Goal: Information Seeking & Learning: Learn about a topic

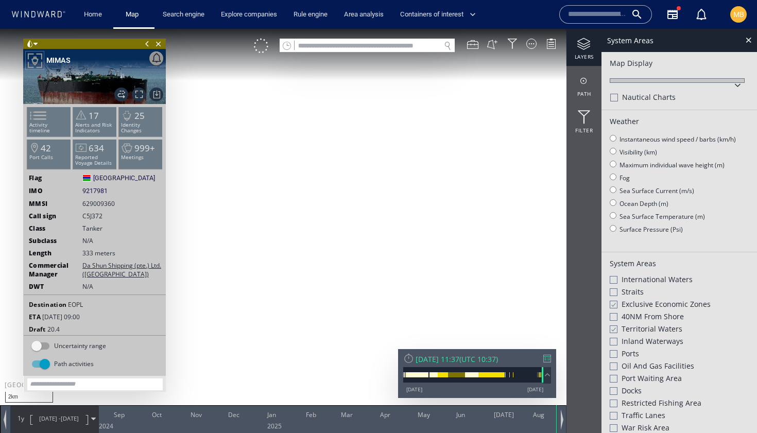
scroll to position [70, 0]
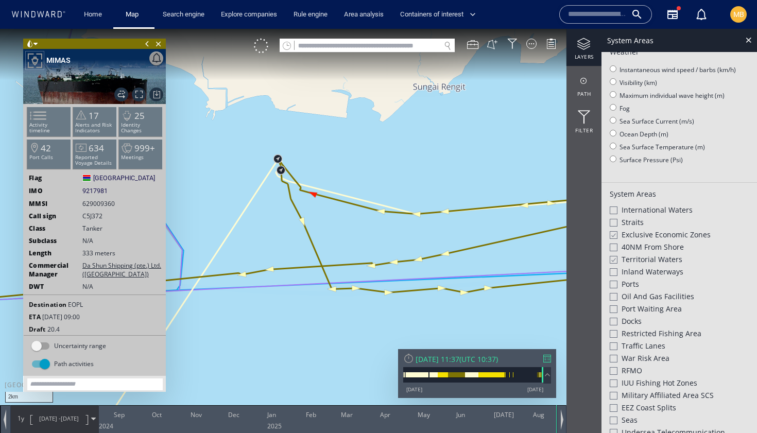
click at [597, 18] on input "text" at bounding box center [597, 14] width 59 height 15
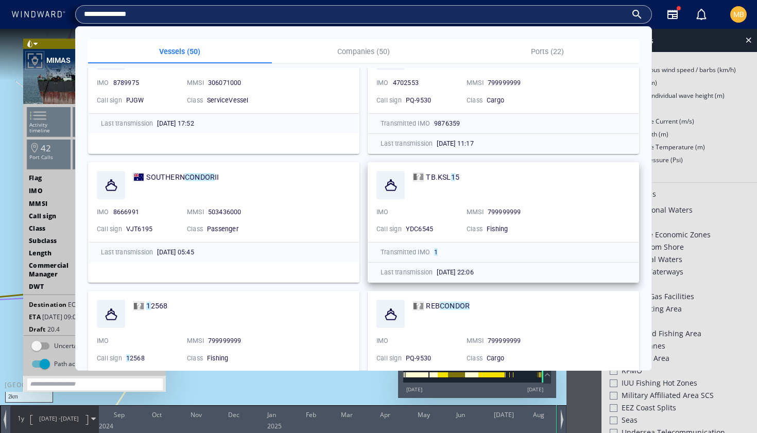
scroll to position [64, 0]
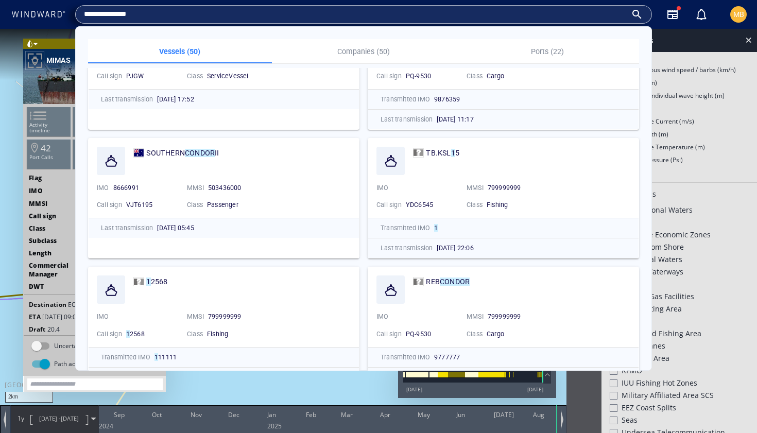
click at [196, 12] on input "**********" at bounding box center [355, 14] width 543 height 15
drag, startPoint x: 177, startPoint y: 15, endPoint x: 66, endPoint y: 2, distance: 112.0
click at [68, 2] on div "**********" at bounding box center [380, 14] width 742 height 29
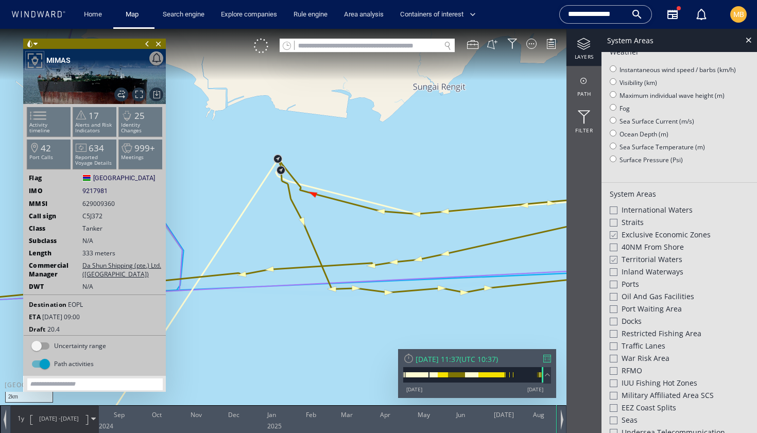
paste input "text"
type input "*******"
click at [612, 15] on input "*******" at bounding box center [597, 14] width 59 height 15
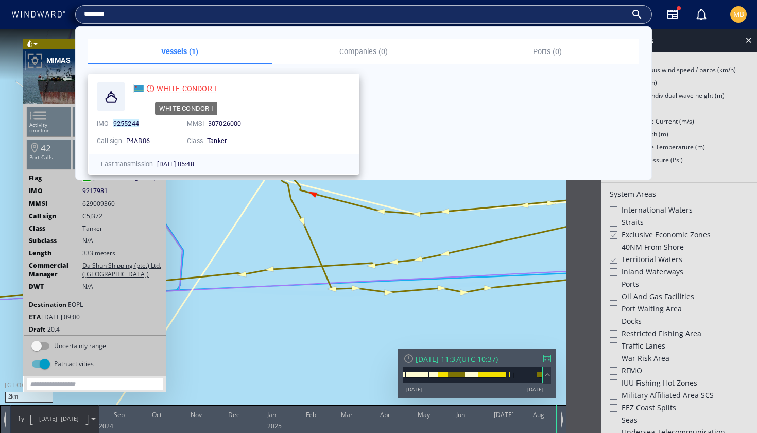
click at [185, 88] on span "WHITE CONDOR I" at bounding box center [187, 88] width 60 height 8
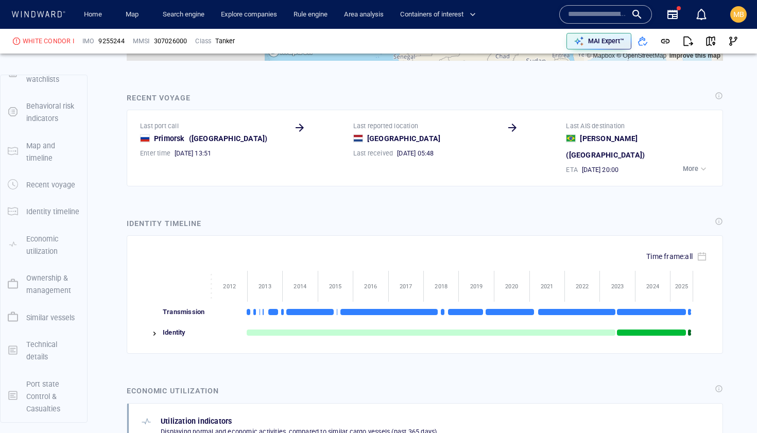
scroll to position [1353, 0]
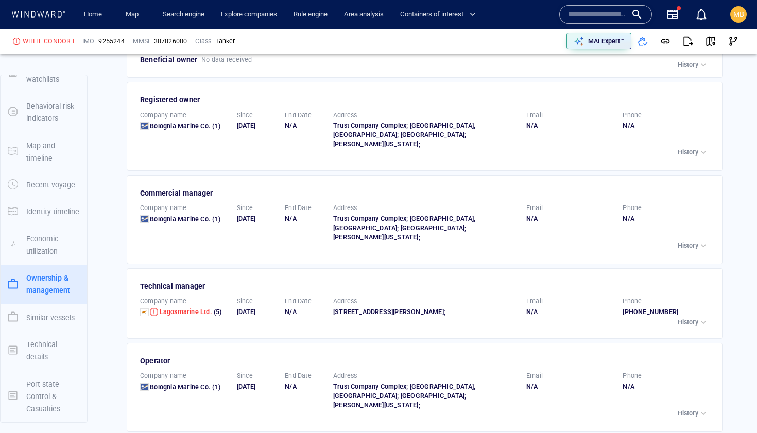
scroll to position [1900, 0]
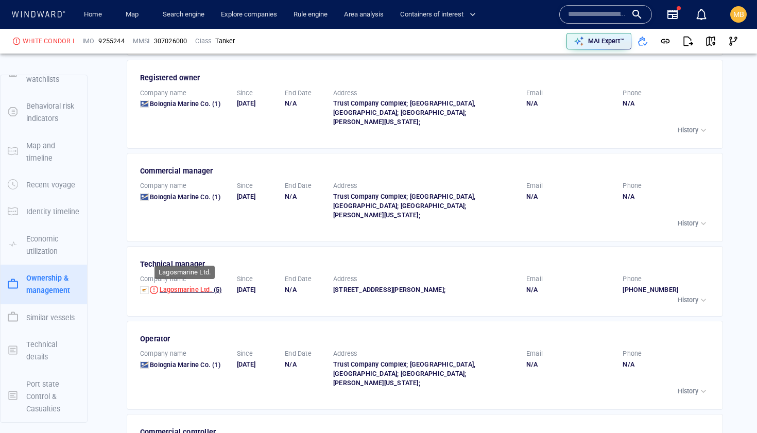
click at [184, 286] on span "Lagosmarine Ltd." at bounding box center [186, 290] width 53 height 8
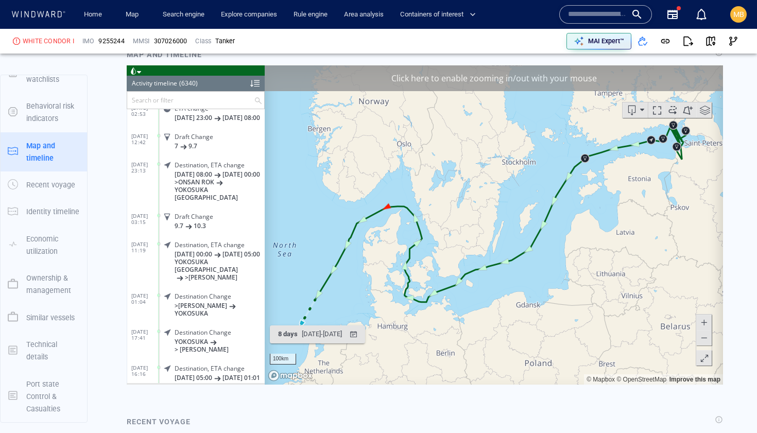
scroll to position [966, 0]
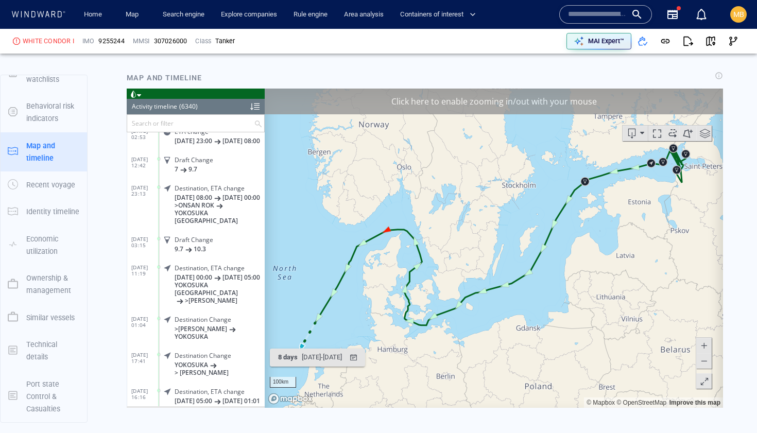
click at [210, 124] on input "text" at bounding box center [190, 122] width 127 height 17
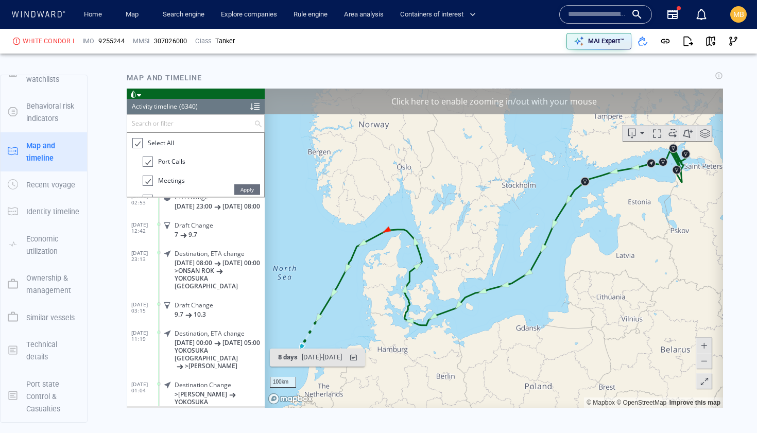
click at [137, 140] on div at bounding box center [137, 143] width 10 height 12
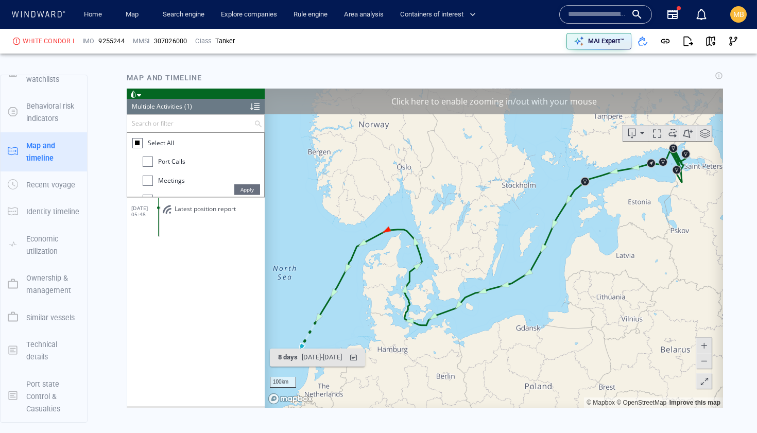
click at [150, 163] on div at bounding box center [148, 161] width 10 height 10
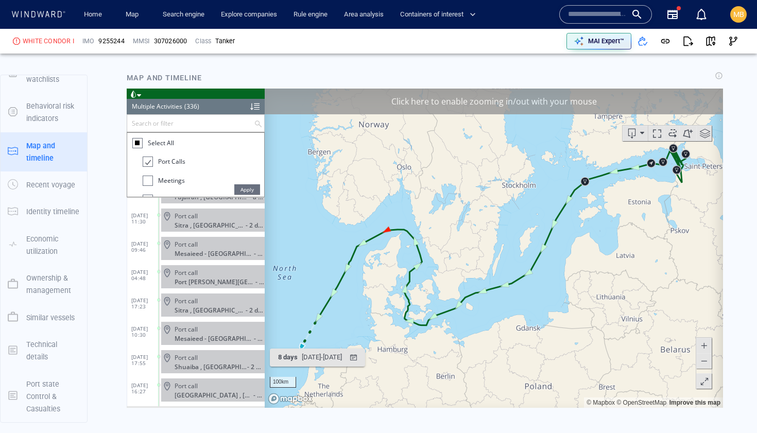
scroll to position [985, 0]
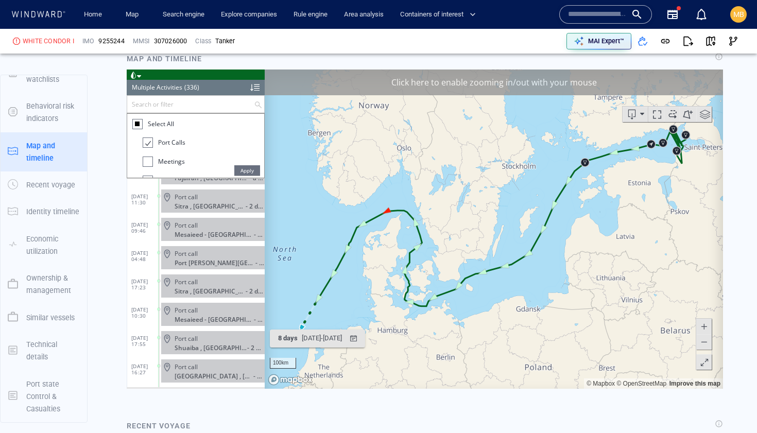
click at [702, 340] on span at bounding box center [704, 341] width 10 height 15
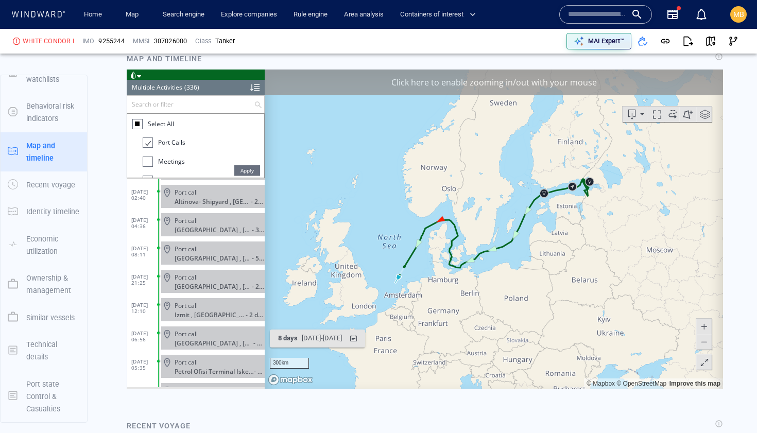
scroll to position [8780, 0]
click at [149, 140] on div at bounding box center [147, 143] width 10 height 12
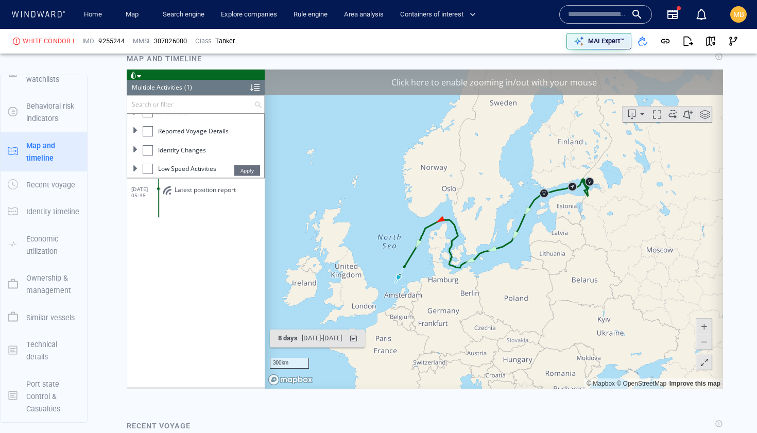
scroll to position [98, 0]
click at [147, 156] on div at bounding box center [148, 157] width 10 height 10
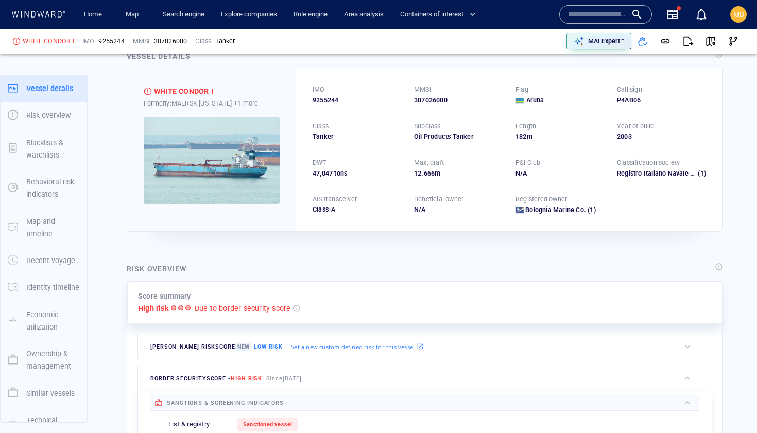
scroll to position [27, 0]
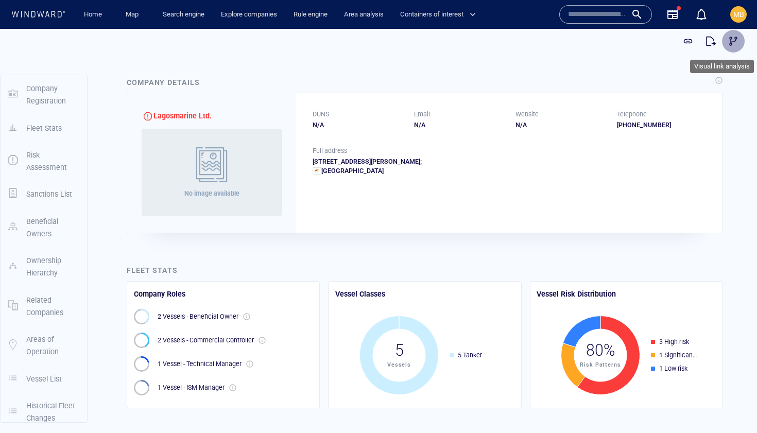
click at [730, 41] on span "button" at bounding box center [733, 41] width 10 height 10
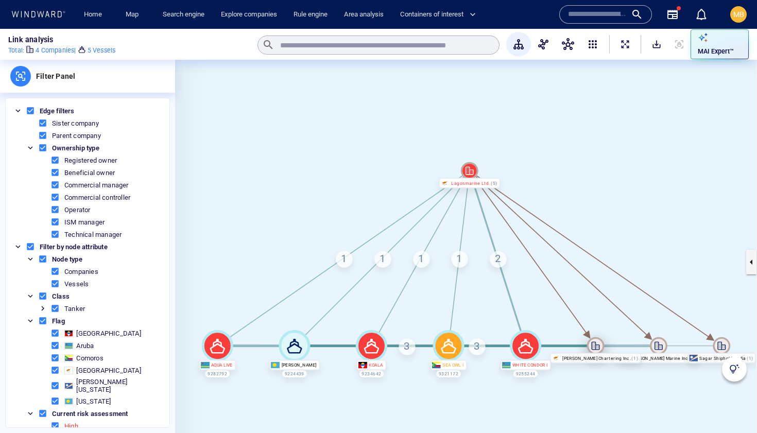
click at [596, 347] on icon at bounding box center [596, 346] width 18 height 18
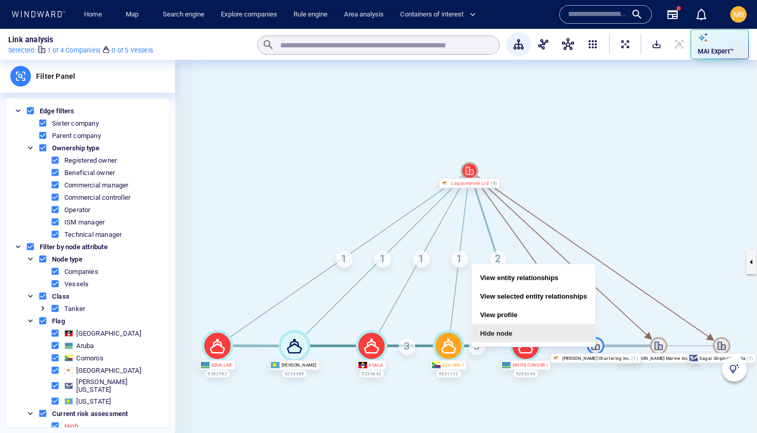
click at [567, 332] on button "Hide node" at bounding box center [534, 333] width 124 height 19
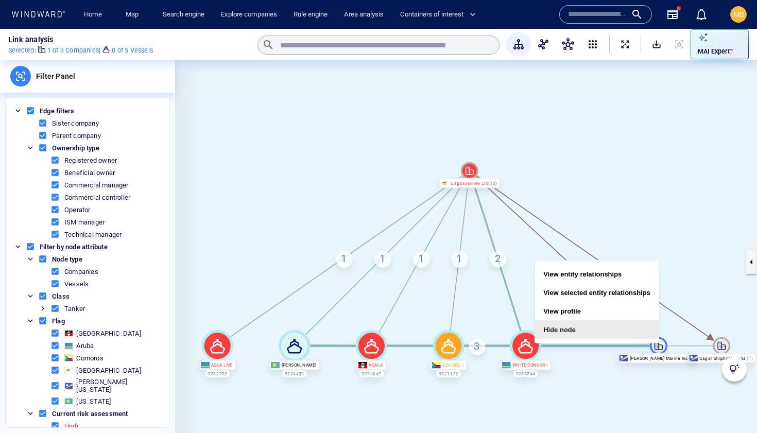
click at [633, 328] on button "Hide node" at bounding box center [597, 329] width 124 height 19
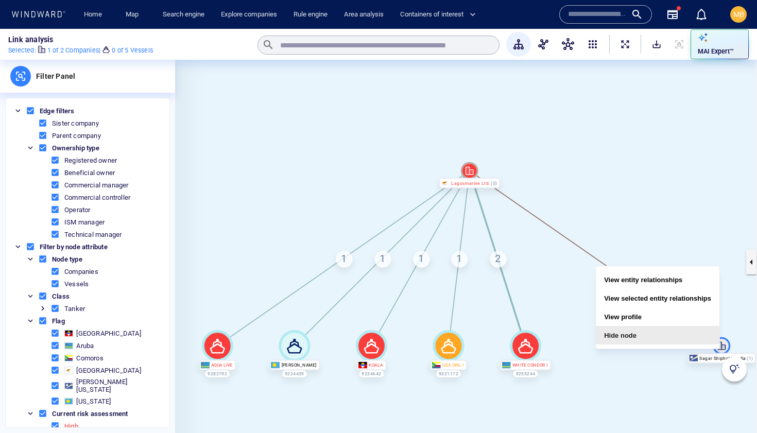
click at [671, 331] on button "Hide node" at bounding box center [658, 335] width 124 height 19
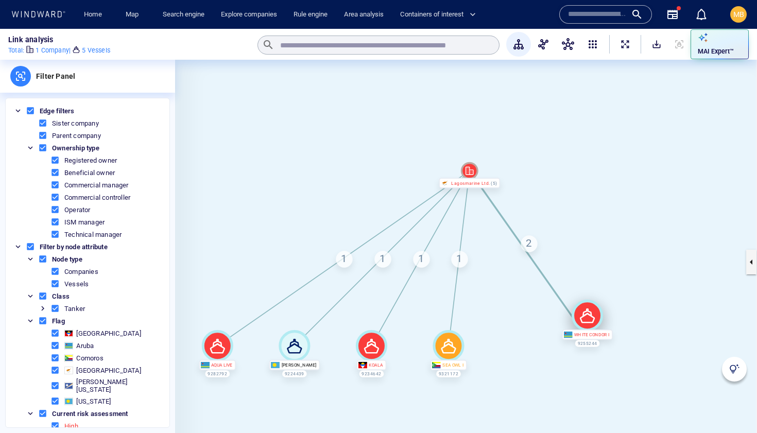
drag, startPoint x: 532, startPoint y: 351, endPoint x: 593, endPoint y: 321, distance: 68.2
click at [593, 321] on icon at bounding box center [587, 316] width 15 height 14
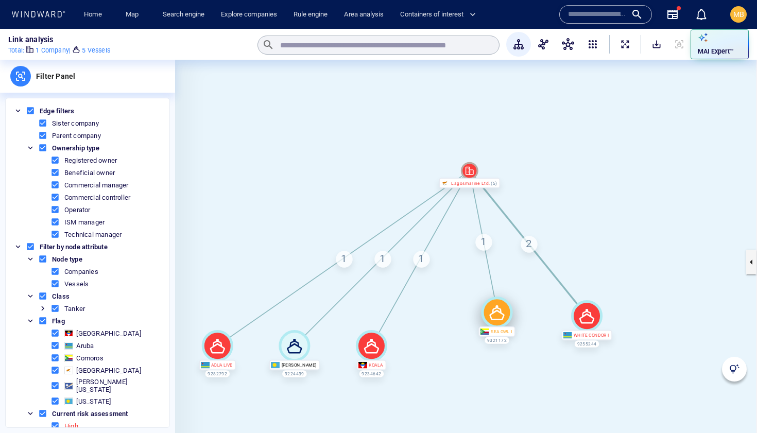
drag, startPoint x: 450, startPoint y: 347, endPoint x: 499, endPoint y: 314, distance: 58.9
click at [499, 314] on icon at bounding box center [496, 312] width 31 height 31
drag, startPoint x: 377, startPoint y: 352, endPoint x: 431, endPoint y: 315, distance: 65.6
click at [431, 315] on icon at bounding box center [426, 309] width 15 height 14
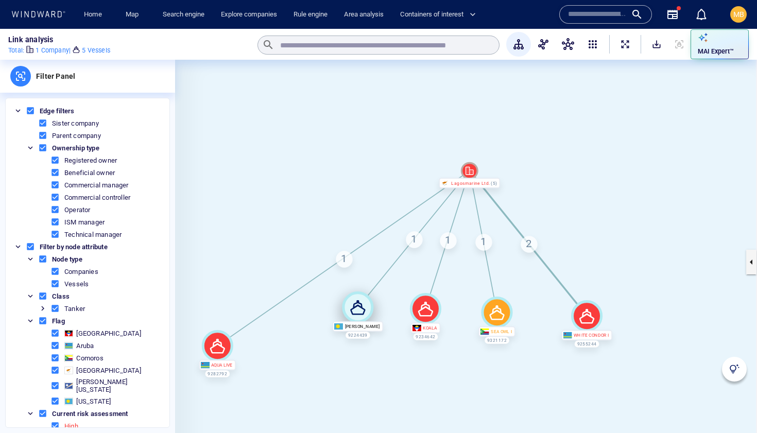
drag, startPoint x: 286, startPoint y: 354, endPoint x: 348, endPoint y: 316, distance: 73.3
click at [348, 316] on icon at bounding box center [357, 307] width 31 height 31
drag, startPoint x: 219, startPoint y: 348, endPoint x: 294, endPoint y: 311, distance: 84.1
click at [294, 311] on icon at bounding box center [292, 308] width 31 height 31
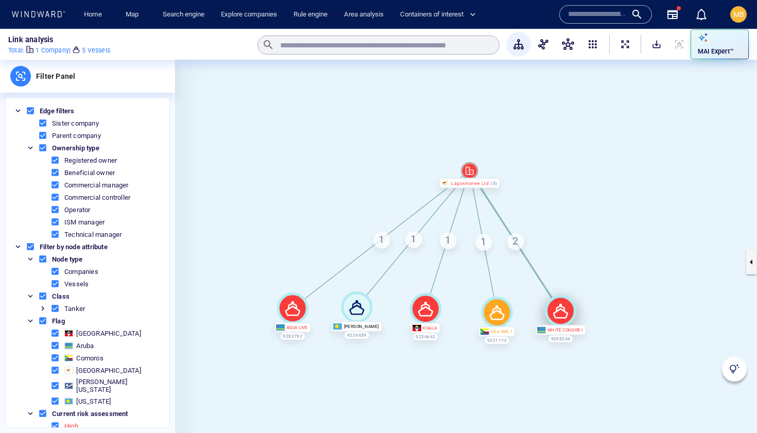
drag, startPoint x: 591, startPoint y: 315, endPoint x: 565, endPoint y: 309, distance: 26.5
click at [565, 309] on icon at bounding box center [560, 311] width 15 height 14
drag, startPoint x: 423, startPoint y: 318, endPoint x: 447, endPoint y: 321, distance: 23.5
click at [447, 321] on icon at bounding box center [448, 312] width 31 height 31
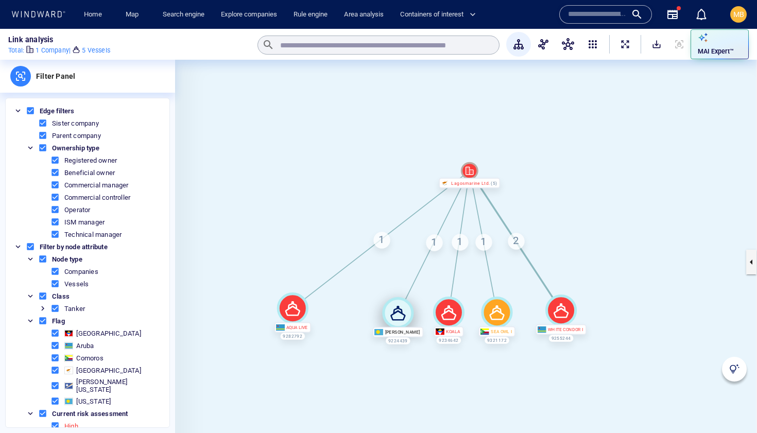
drag, startPoint x: 356, startPoint y: 306, endPoint x: 397, endPoint y: 312, distance: 41.6
click at [397, 312] on icon at bounding box center [397, 313] width 15 height 14
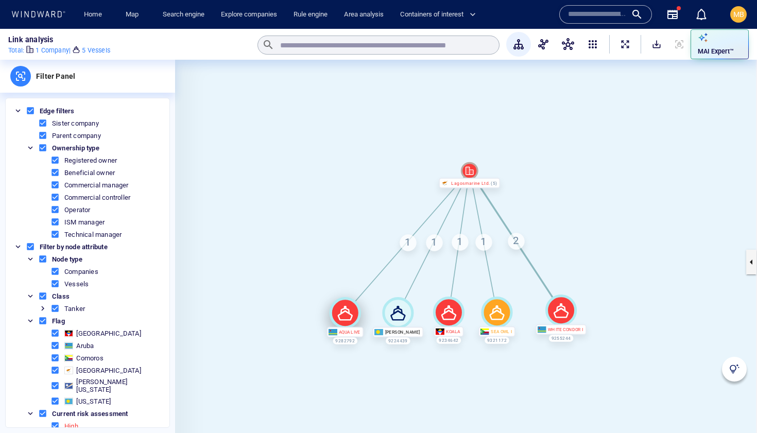
drag, startPoint x: 293, startPoint y: 308, endPoint x: 344, endPoint y: 313, distance: 51.7
click at [345, 313] on icon at bounding box center [345, 312] width 31 height 31
drag, startPoint x: 499, startPoint y: 309, endPoint x: 516, endPoint y: 307, distance: 17.1
click at [517, 307] on icon at bounding box center [514, 311] width 15 height 14
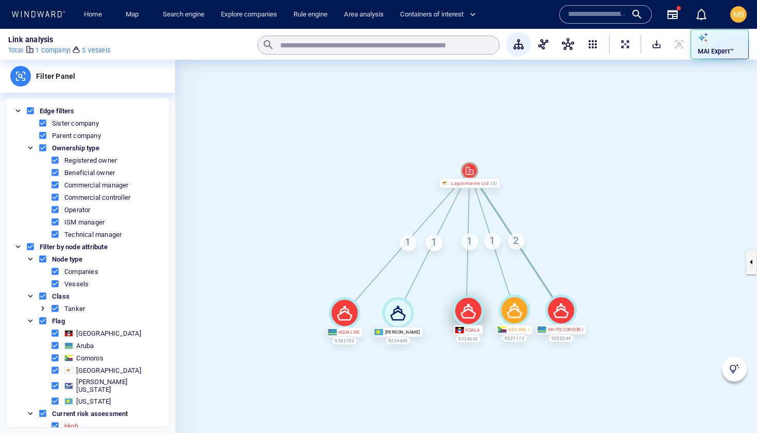
drag, startPoint x: 451, startPoint y: 313, endPoint x: 470, endPoint y: 312, distance: 19.6
click at [470, 312] on icon at bounding box center [468, 310] width 31 height 31
drag, startPoint x: 402, startPoint y: 312, endPoint x: 425, endPoint y: 312, distance: 23.2
click at [425, 312] on icon at bounding box center [421, 313] width 15 height 14
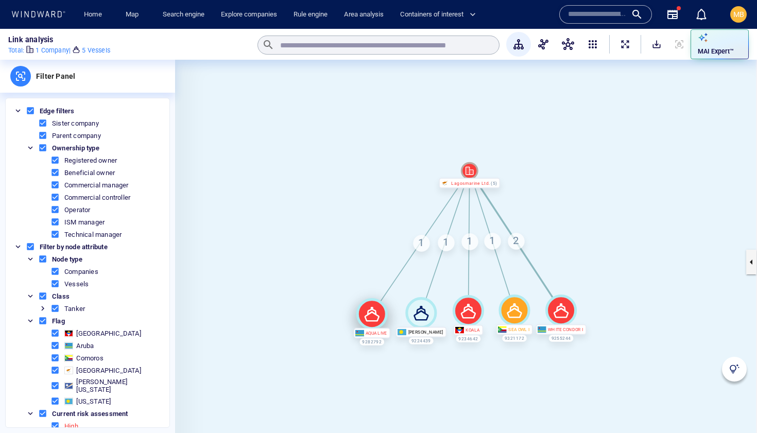
drag, startPoint x: 342, startPoint y: 316, endPoint x: 369, endPoint y: 317, distance: 27.3
click at [369, 317] on icon at bounding box center [371, 313] width 31 height 31
click at [383, 315] on icon at bounding box center [375, 311] width 31 height 31
click at [382, 317] on icon at bounding box center [375, 312] width 31 height 31
click at [466, 310] on icon at bounding box center [468, 311] width 15 height 14
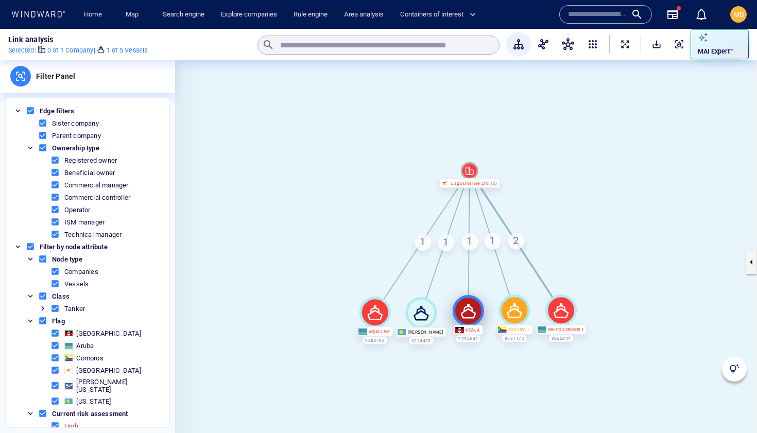
click at [466, 310] on icon at bounding box center [468, 311] width 15 height 14
click at [466, 330] on div "KOALA" at bounding box center [469, 330] width 30 height 10
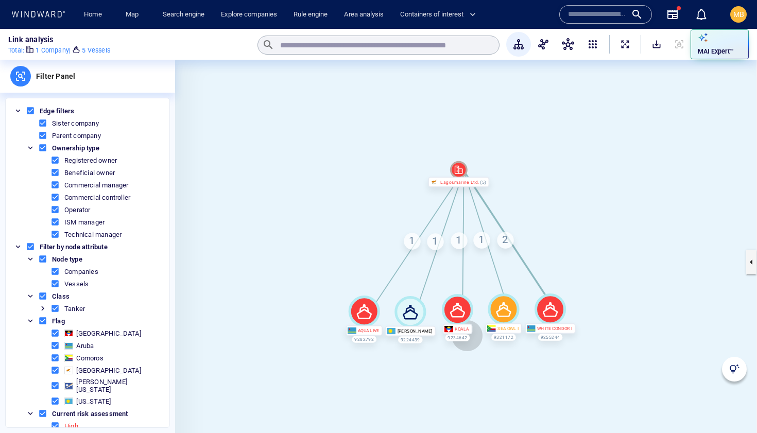
drag, startPoint x: 477, startPoint y: 336, endPoint x: 463, endPoint y: 328, distance: 15.9
click at [463, 334] on div "9234642" at bounding box center [457, 337] width 25 height 7
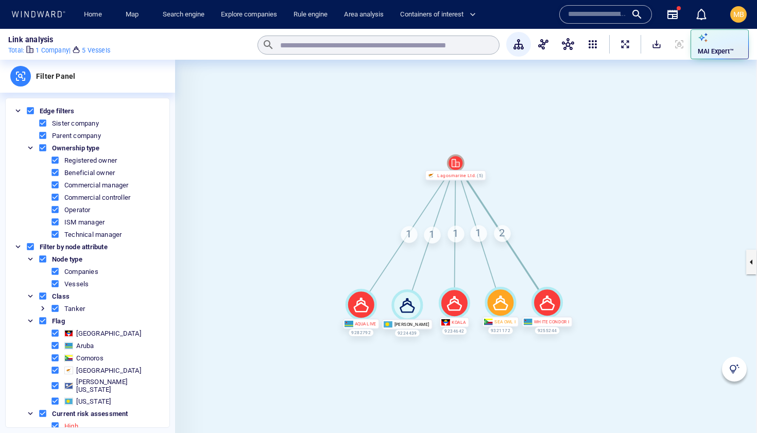
click at [449, 306] on icon at bounding box center [454, 302] width 31 height 31
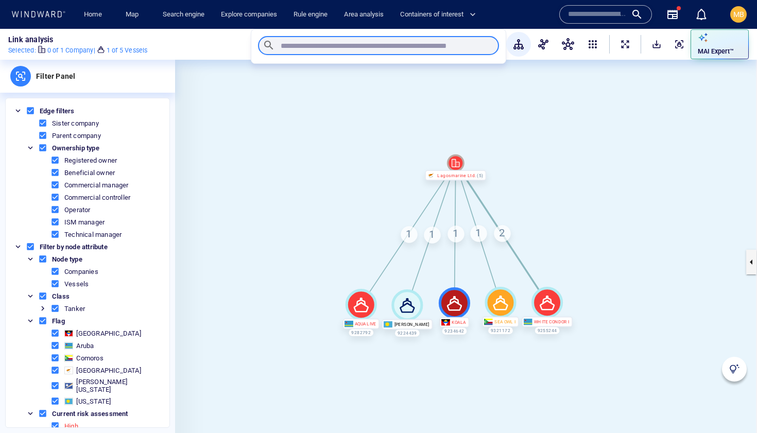
click at [310, 46] on input "text" at bounding box center [384, 46] width 210 height 9
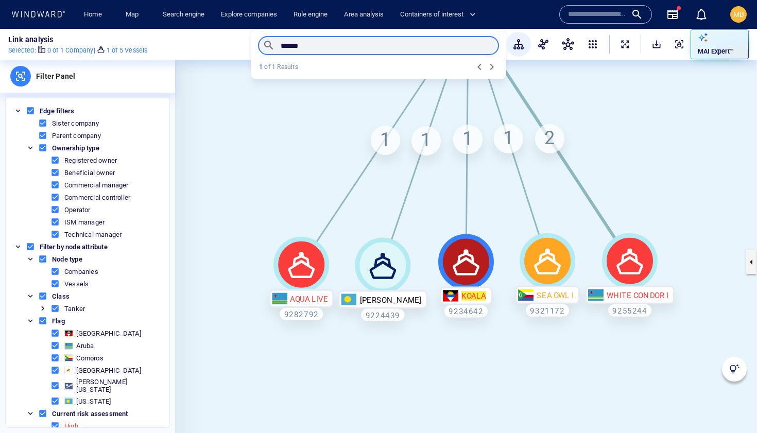
type input "*****"
click at [97, 14] on link "Home" at bounding box center [93, 15] width 26 height 18
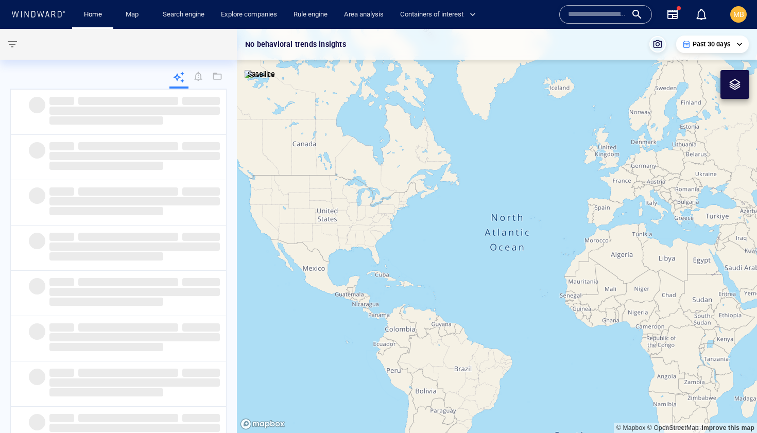
click at [593, 15] on input "text" at bounding box center [597, 14] width 59 height 15
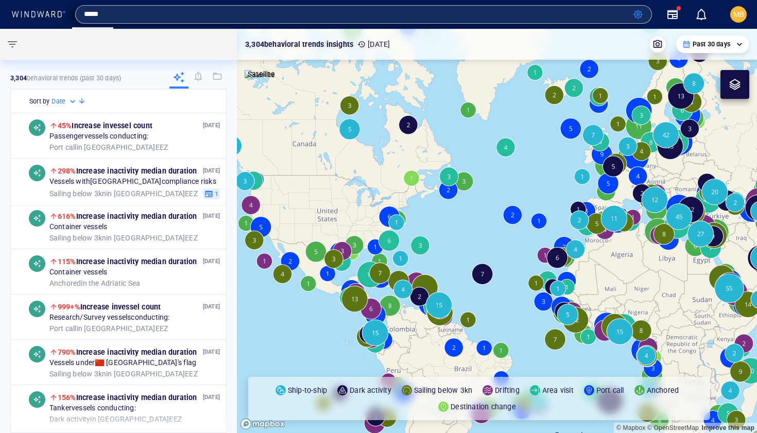
type input "*****"
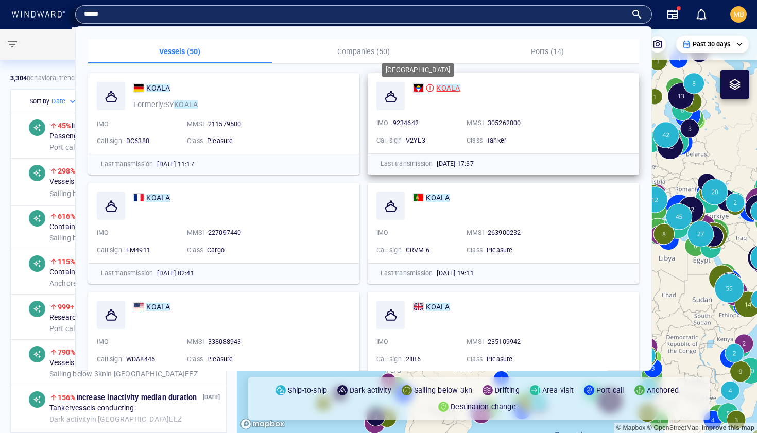
click at [421, 89] on span at bounding box center [418, 87] width 11 height 9
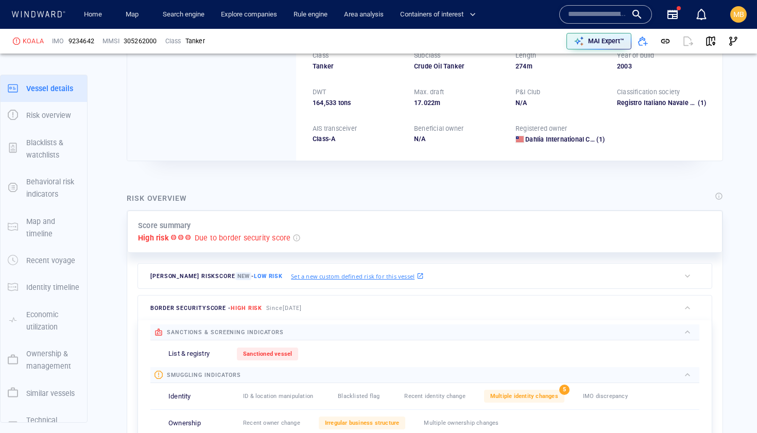
scroll to position [27, 0]
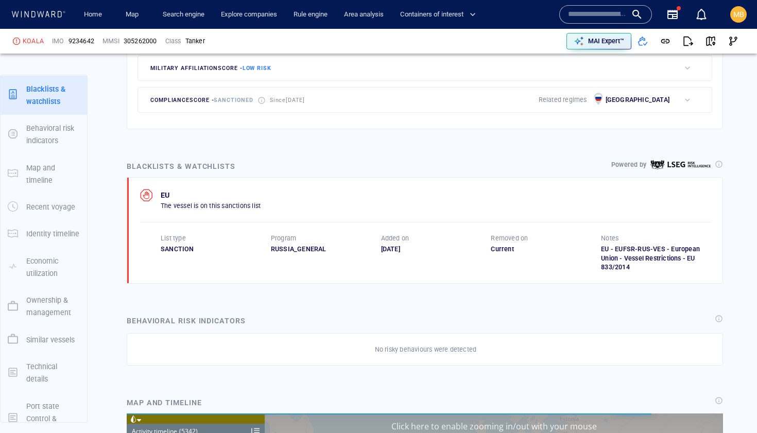
scroll to position [151076, 0]
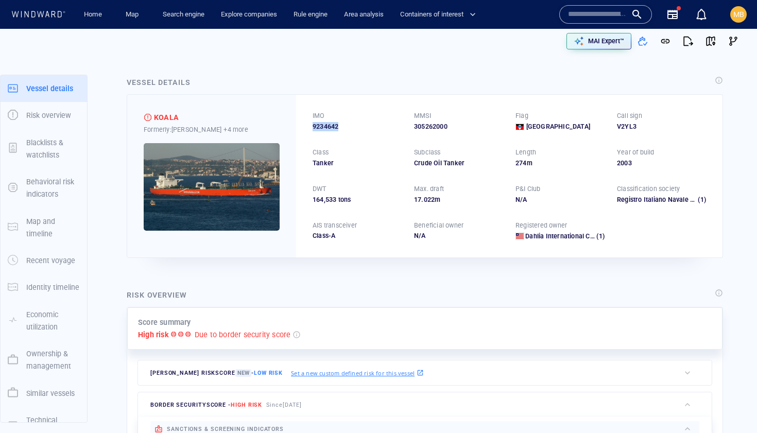
drag, startPoint x: 342, startPoint y: 128, endPoint x: 312, endPoint y: 129, distance: 29.9
click at [313, 129] on div "9234642" at bounding box center [357, 126] width 89 height 9
copy span "9234642"
click at [573, 18] on input "text" at bounding box center [597, 14] width 59 height 15
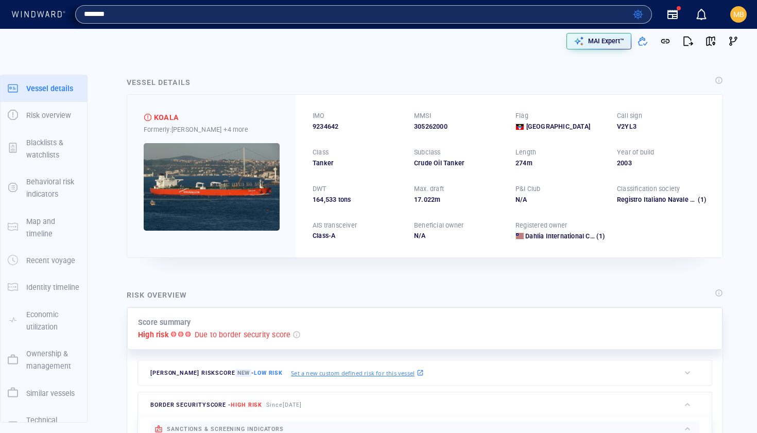
type input "*******"
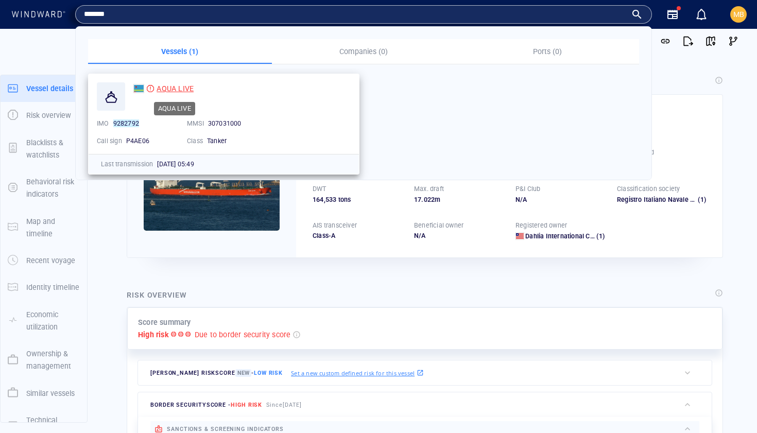
click at [184, 86] on span "AQUA LIVE" at bounding box center [175, 88] width 37 height 8
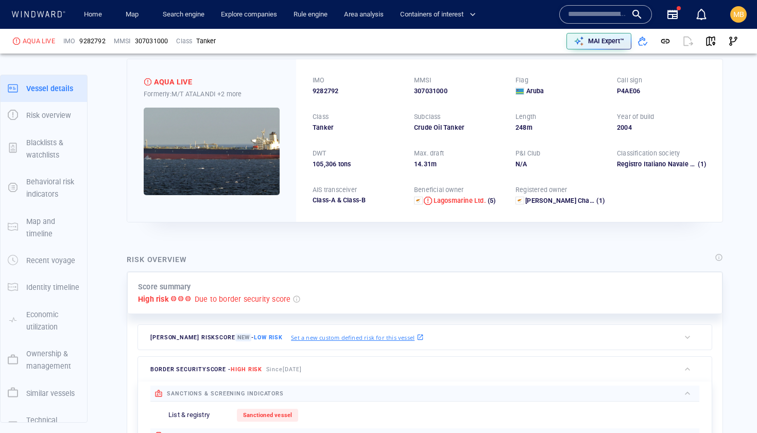
scroll to position [51, 0]
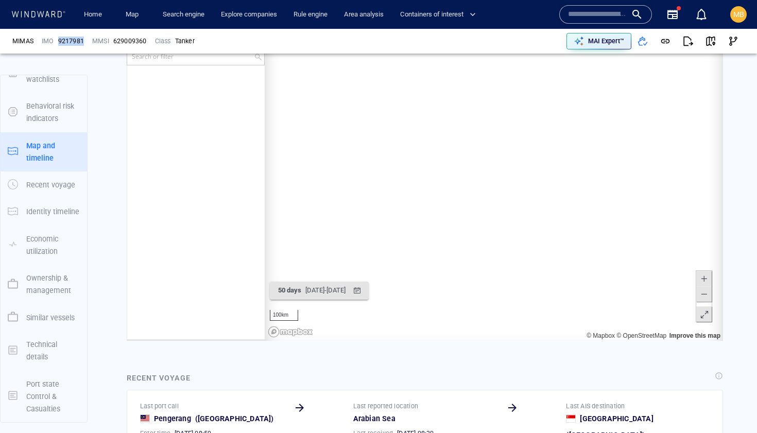
scroll to position [1191, 0]
